Goal: Navigation & Orientation: Find specific page/section

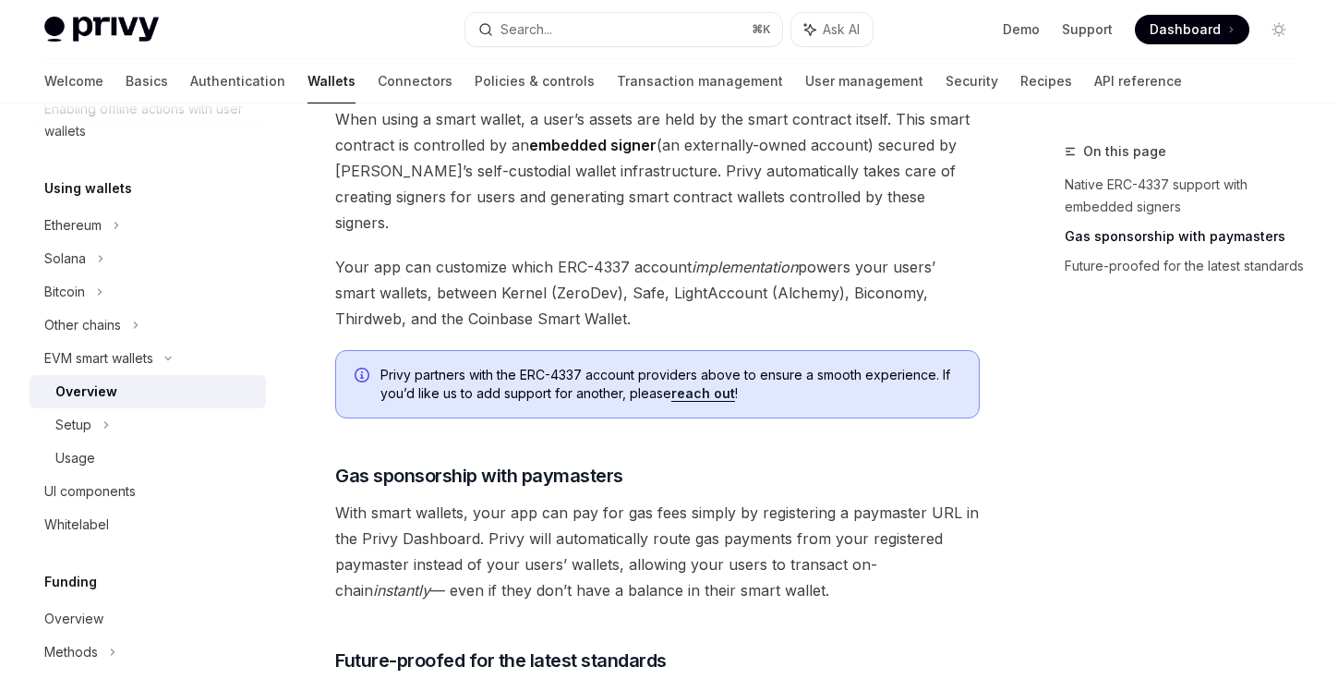
scroll to position [1190, 0]
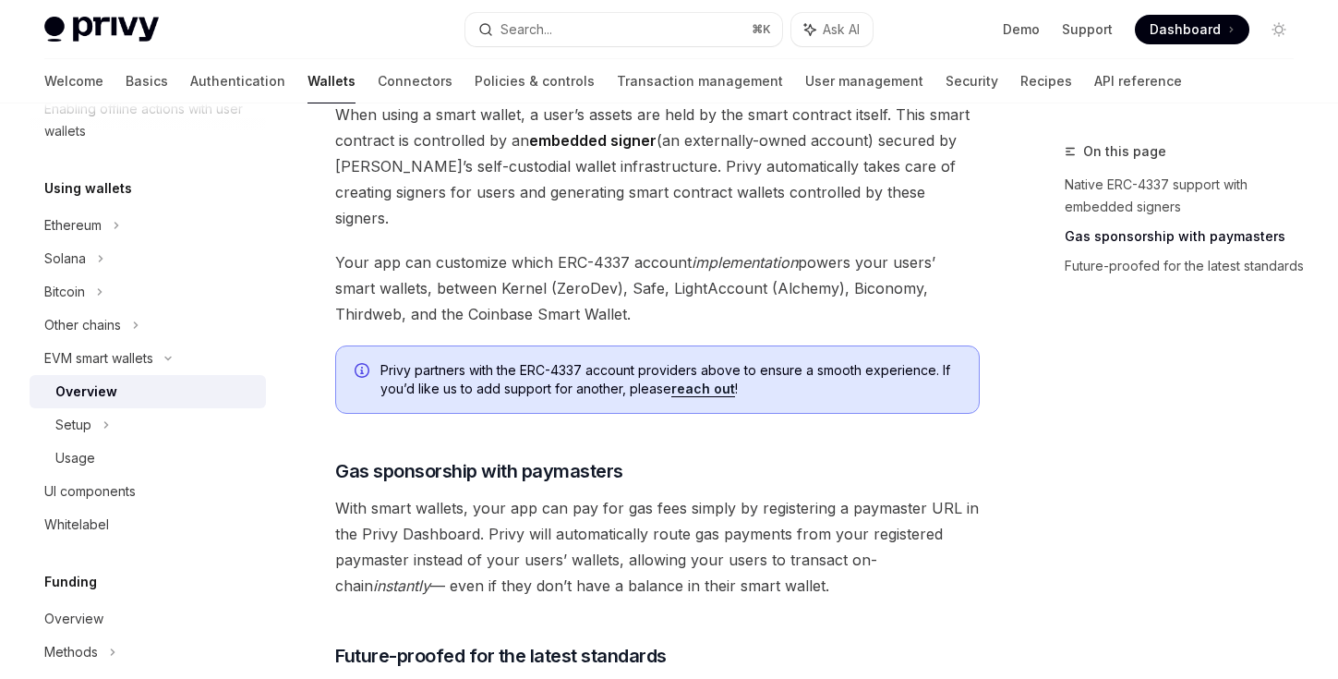
click at [1196, 35] on span "Dashboard" at bounding box center [1185, 29] width 71 height 18
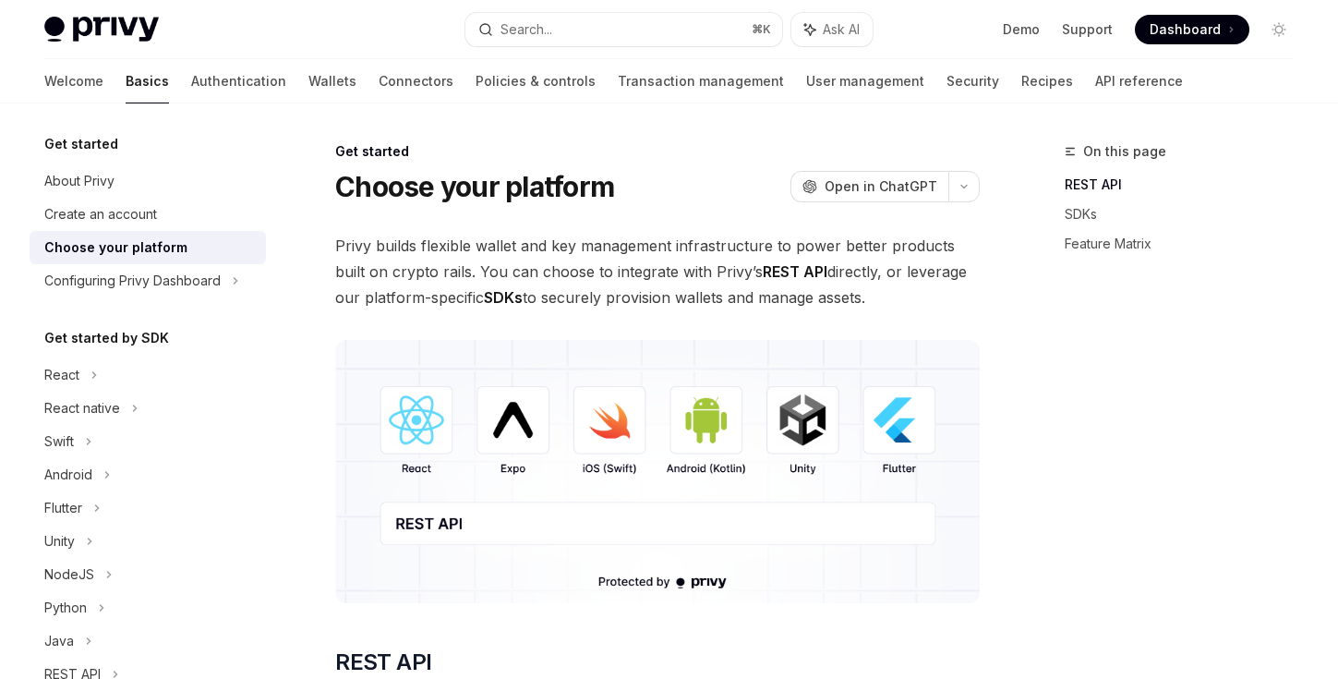
click at [613, 427] on img at bounding box center [657, 471] width 645 height 263
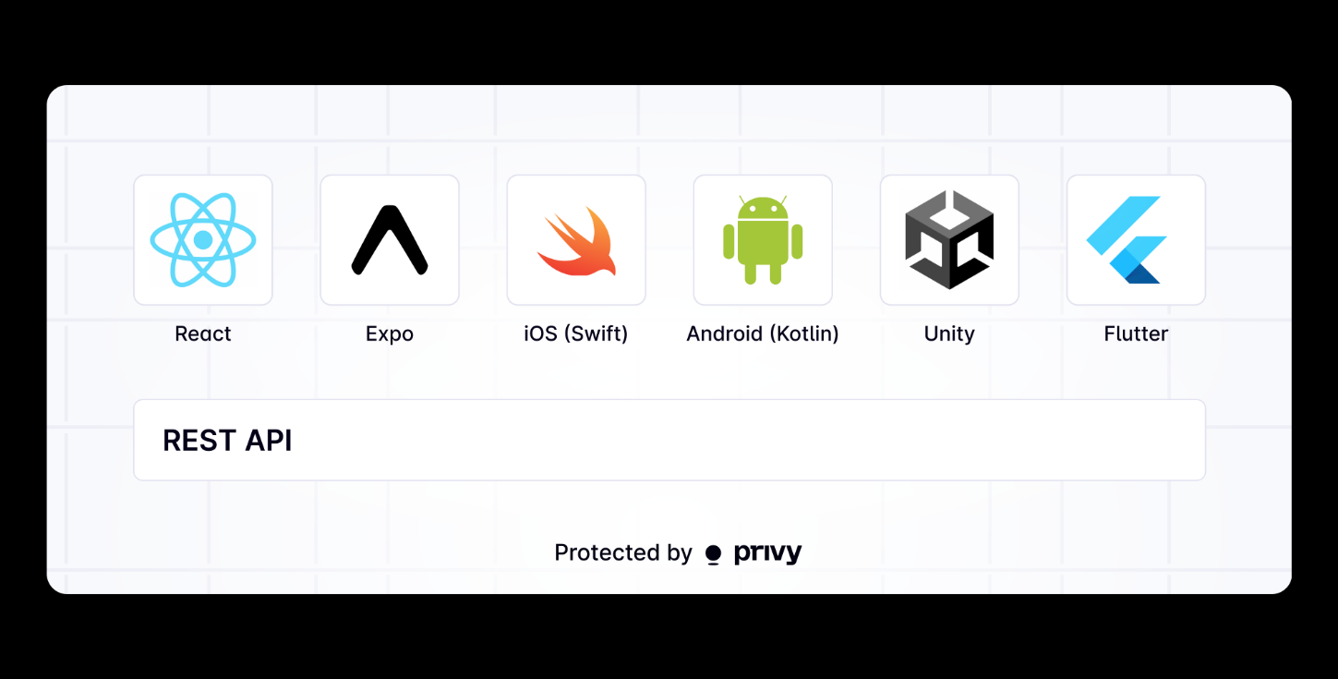
click at [600, 383] on img at bounding box center [669, 339] width 1246 height 509
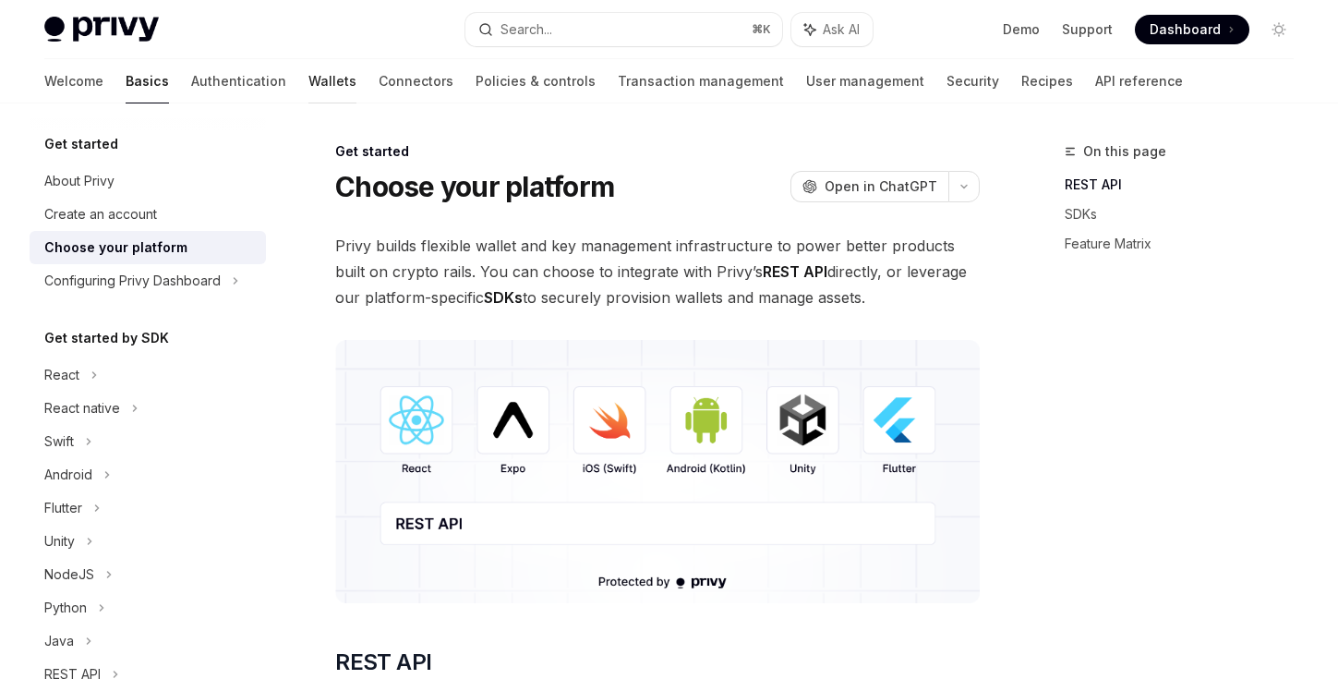
click at [308, 74] on link "Wallets" at bounding box center [332, 81] width 48 height 44
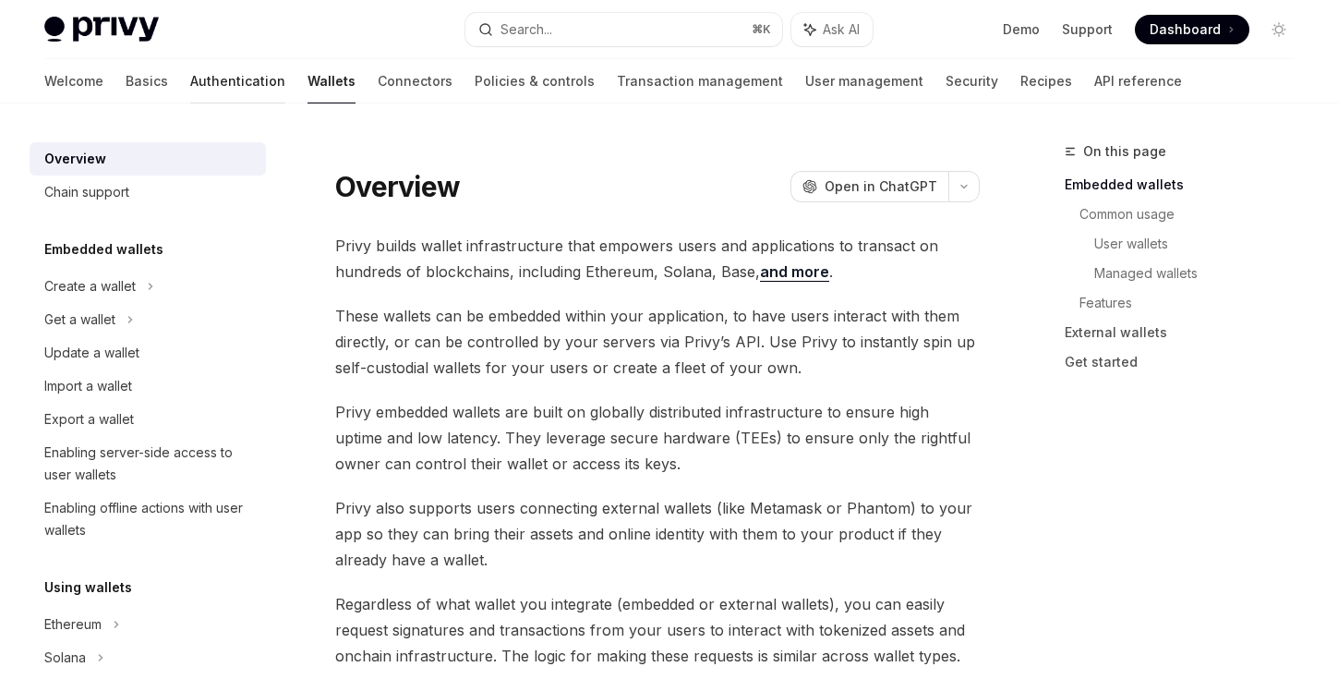
click at [190, 82] on link "Authentication" at bounding box center [237, 81] width 95 height 44
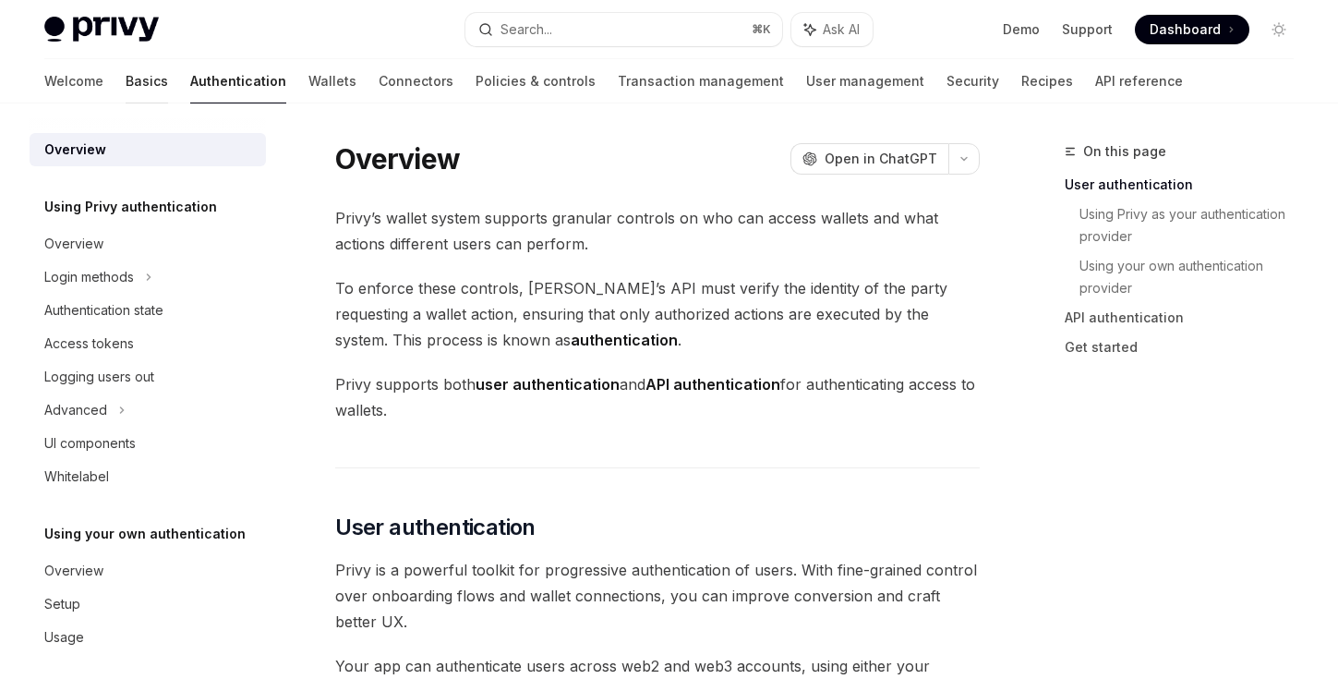
click at [126, 86] on link "Basics" at bounding box center [147, 81] width 42 height 44
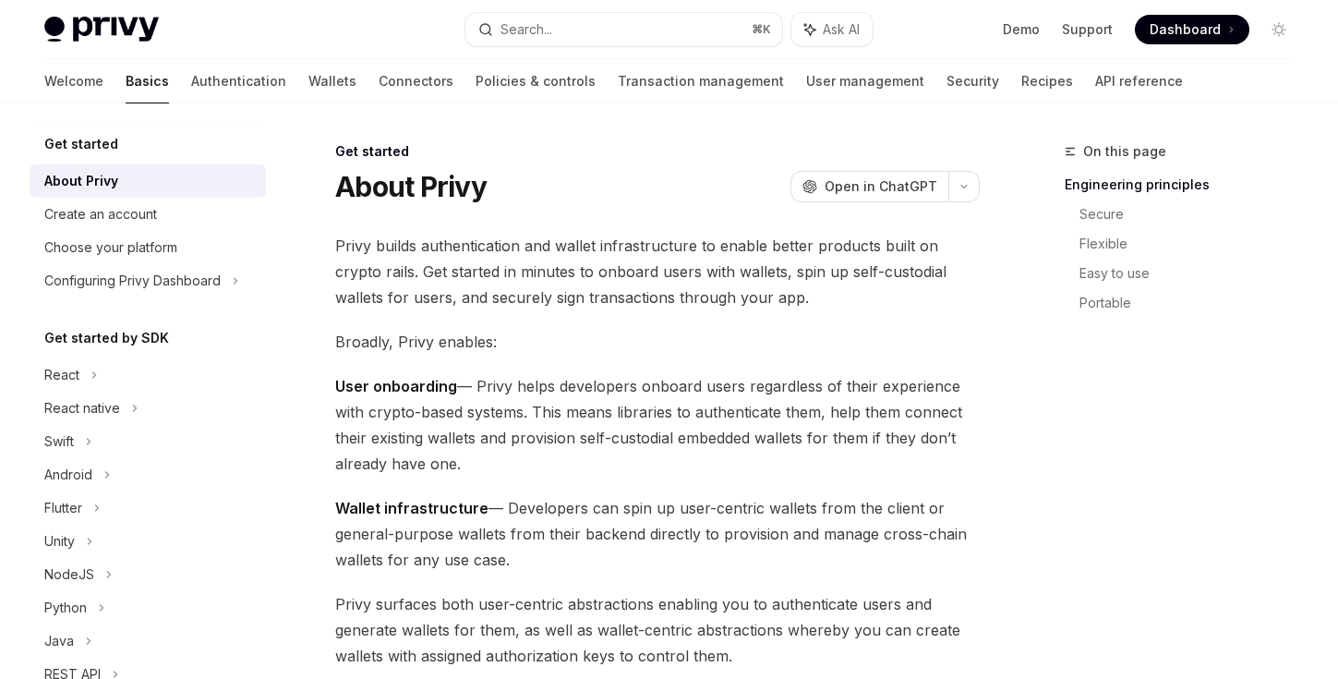
click at [114, 34] on img at bounding box center [101, 30] width 115 height 26
type textarea "*"
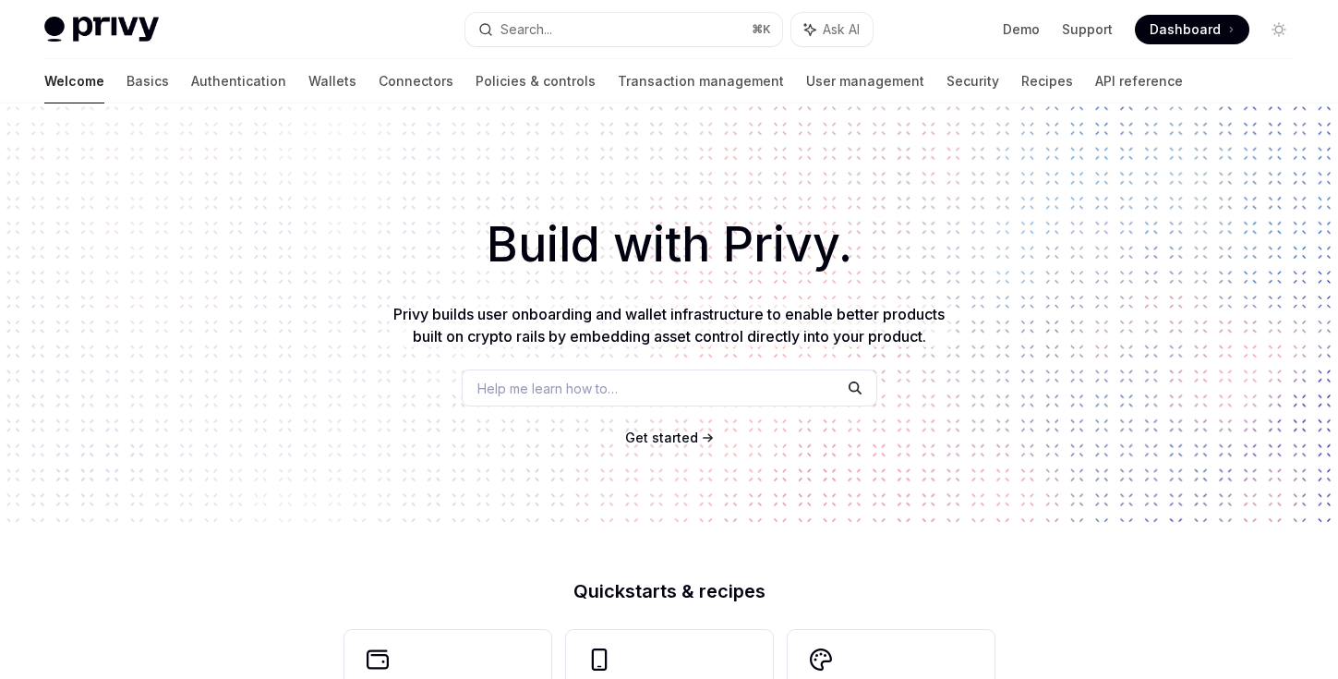
click at [1182, 29] on span "Dashboard" at bounding box center [1185, 29] width 71 height 18
